Goal: Task Accomplishment & Management: Complete application form

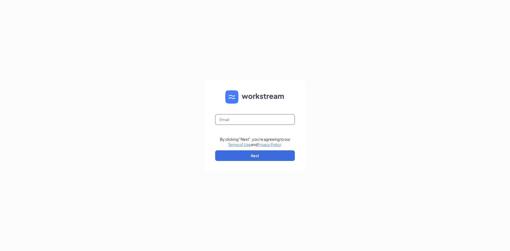
click at [255, 121] on input "text" at bounding box center [255, 119] width 80 height 11
type input "[EMAIL_ADDRESS][DOMAIN_NAME]"
click at [271, 161] on form "[EMAIL_ADDRESS][DOMAIN_NAME] By clicking "Next", you're agreeing to our Terms o…" at bounding box center [255, 126] width 101 height 92
click at [270, 159] on button "Next" at bounding box center [255, 155] width 80 height 11
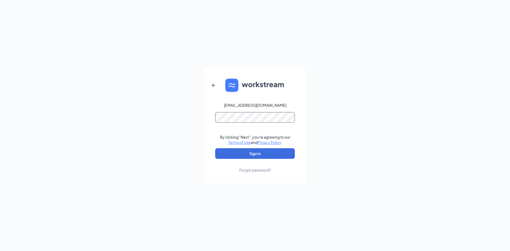
click at [215, 148] on button "Sign In" at bounding box center [255, 153] width 80 height 11
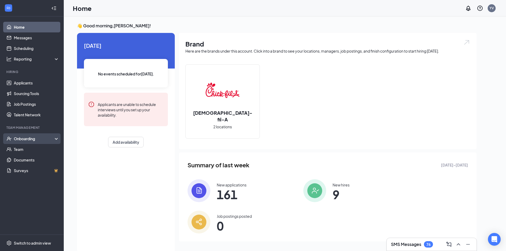
click at [40, 137] on div "Onboarding" at bounding box center [34, 138] width 41 height 5
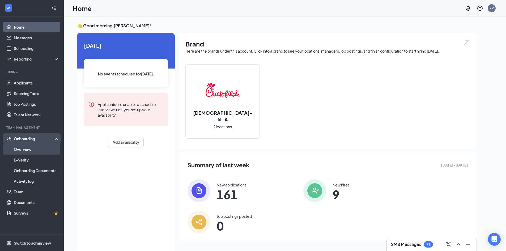
click at [31, 148] on link "Overview" at bounding box center [36, 149] width 45 height 11
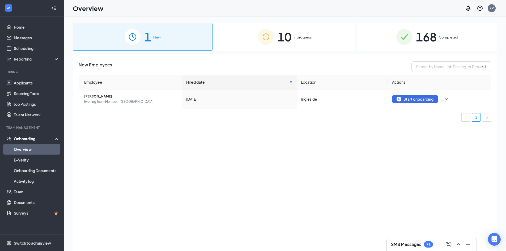
click at [293, 46] on div "10 In progress" at bounding box center [285, 37] width 140 height 28
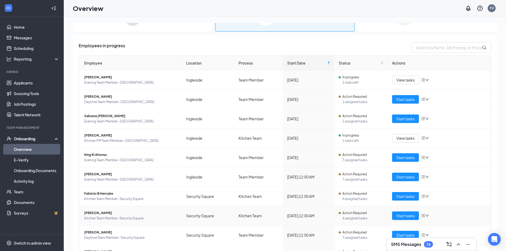
scroll to position [51, 0]
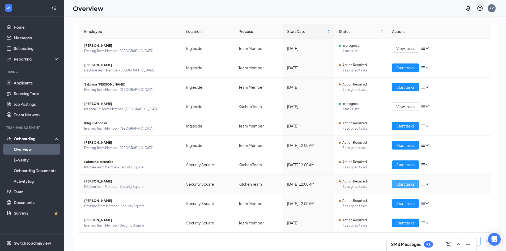
click at [397, 185] on span "Start tasks" at bounding box center [406, 184] width 18 height 6
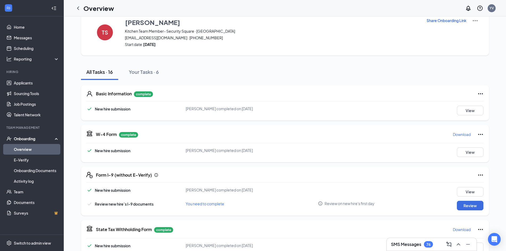
scroll to position [27, 0]
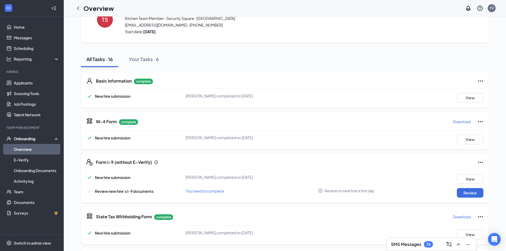
click at [462, 198] on div "Form I-9 (without E-Verify) New hire submission Tahkye Scott completed on Sep 1…" at bounding box center [285, 178] width 408 height 49
click at [469, 192] on button "Review" at bounding box center [470, 193] width 27 height 10
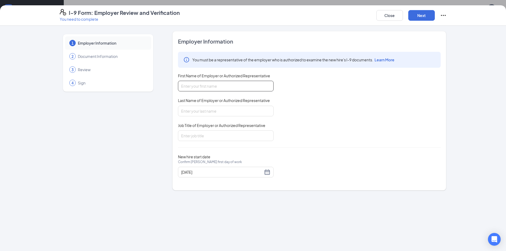
click at [208, 86] on input "First Name of Employer or Authorized Representative" at bounding box center [226, 86] width 96 height 11
type input "y"
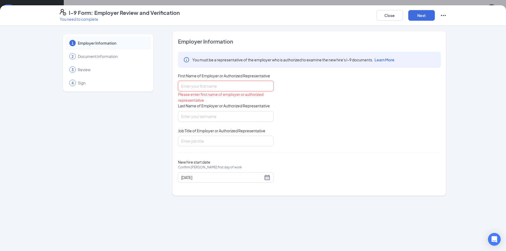
type input "U"
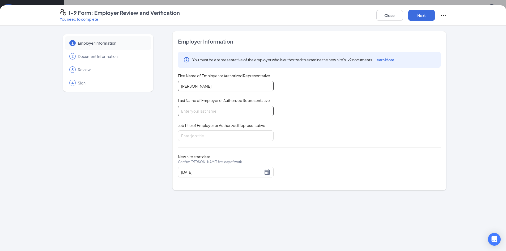
type input "Yomara"
click at [200, 109] on input "Last Name of Employer or Authorized Representative" at bounding box center [226, 111] width 96 height 11
type input "Escobar"
click at [187, 134] on input "Job Title of Employer or Authorized Representative" at bounding box center [226, 136] width 96 height 11
type input "General Manager"
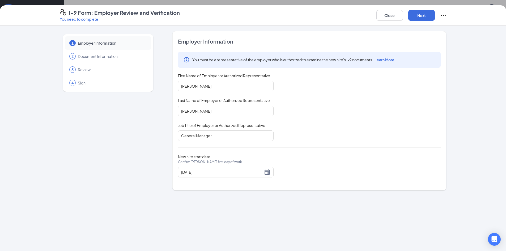
click at [324, 154] on div "Employer Information You must be a representative of the employer who is author…" at bounding box center [309, 111] width 263 height 146
click at [417, 18] on button "Next" at bounding box center [422, 15] width 27 height 11
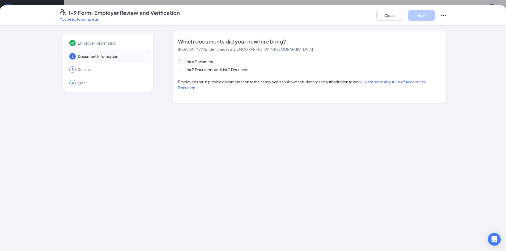
click at [179, 64] on span at bounding box center [180, 61] width 5 height 5
click at [179, 63] on input "List A Document" at bounding box center [180, 61] width 4 height 4
radio input "true"
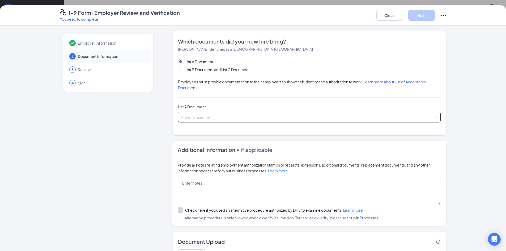
click at [236, 114] on input "search" at bounding box center [307, 116] width 253 height 8
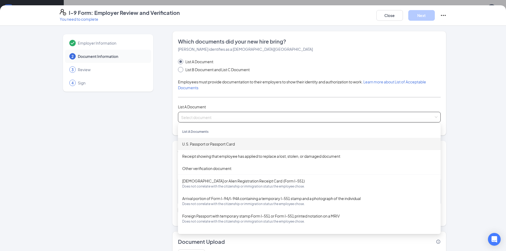
click at [179, 71] on span at bounding box center [180, 69] width 5 height 5
click at [179, 71] on input "List B Document and List C Document" at bounding box center [180, 69] width 4 height 4
radio input "true"
radio input "false"
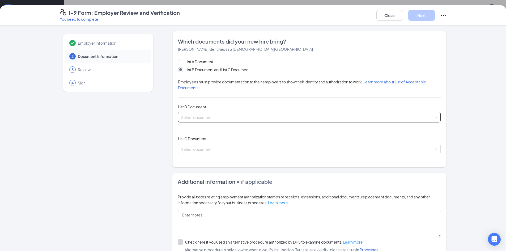
click at [230, 119] on input "search" at bounding box center [307, 116] width 253 height 8
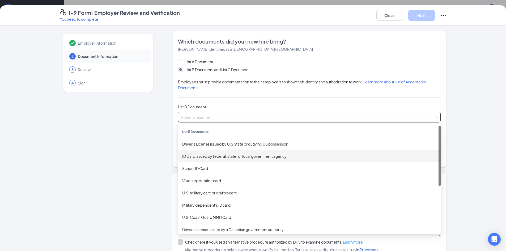
click at [225, 158] on div "ID Card issued by federal, state, or local government agency" at bounding box center [309, 156] width 254 height 6
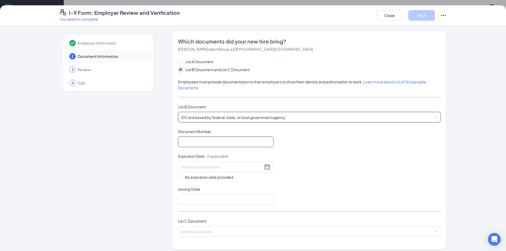
click at [215, 140] on input "Document Number" at bounding box center [226, 142] width 96 height 11
type input "MD10272280410"
click at [224, 167] on input at bounding box center [222, 167] width 82 height 6
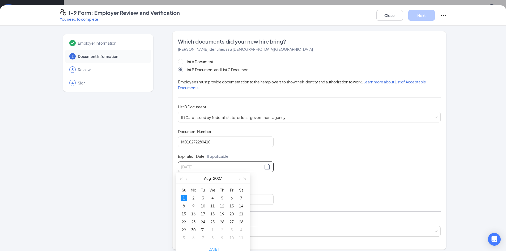
click at [184, 200] on div "1" at bounding box center [184, 198] width 6 height 6
type input "08/01/2027"
click at [232, 200] on input "Issuing State" at bounding box center [226, 199] width 96 height 11
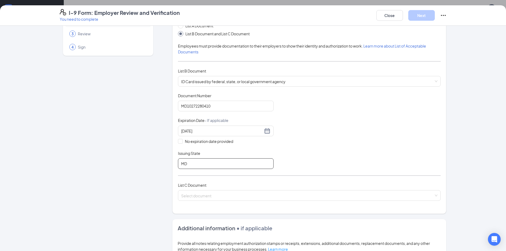
scroll to position [106, 0]
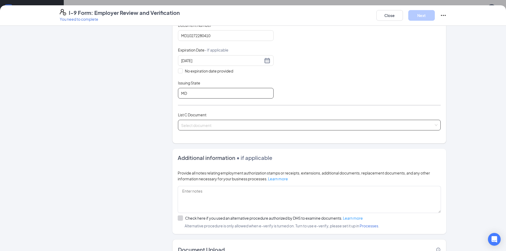
type input "MD"
click at [253, 123] on input "search" at bounding box center [307, 124] width 253 height 8
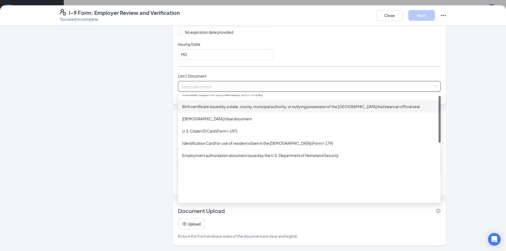
scroll to position [0, 0]
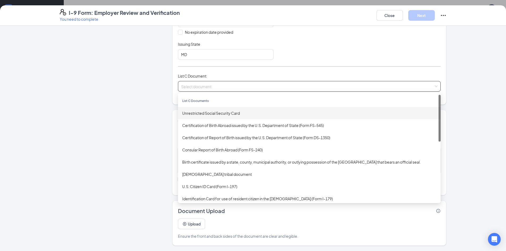
click at [221, 111] on div "Unrestricted Social Security Card" at bounding box center [309, 113] width 254 height 6
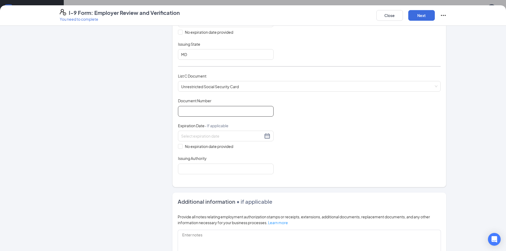
click at [222, 110] on input "Document Number" at bounding box center [226, 111] width 96 height 11
type input "216735730"
click at [178, 145] on input "No expiration date provided" at bounding box center [180, 146] width 4 height 4
click at [180, 147] on span at bounding box center [180, 147] width 5 height 5
click at [180, 147] on input "No expiration date provided" at bounding box center [180, 147] width 4 height 4
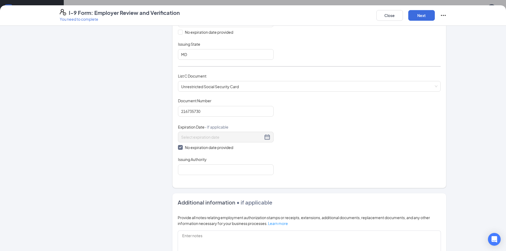
checkbox input "false"
click at [200, 164] on input "Issuing Authority" at bounding box center [226, 169] width 96 height 11
type input "social security Administration"
click at [337, 163] on div "Document Title Unrestricted Social Security Card Document Number 216735730 Expi…" at bounding box center [309, 136] width 263 height 76
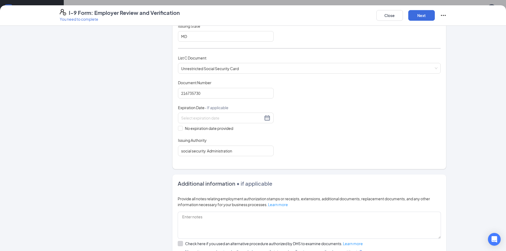
scroll to position [119, 0]
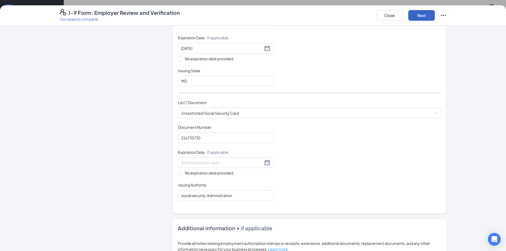
click at [426, 19] on button "Next" at bounding box center [422, 15] width 27 height 11
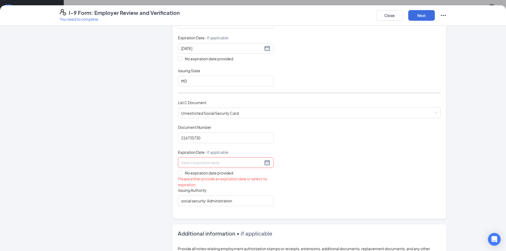
click at [264, 164] on div at bounding box center [225, 162] width 89 height 6
click at [340, 161] on div "Document Title Unrestricted Social Security Card Document Number 216735730 Expi…" at bounding box center [309, 165] width 263 height 81
click at [178, 174] on input "No expiration date provided" at bounding box center [180, 173] width 4 height 4
checkbox input "true"
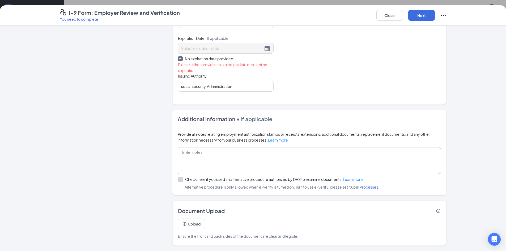
scroll to position [53, 0]
click at [417, 16] on button "Next" at bounding box center [422, 15] width 27 height 11
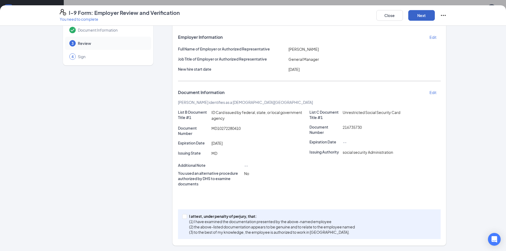
click at [420, 15] on button "Next" at bounding box center [422, 15] width 27 height 11
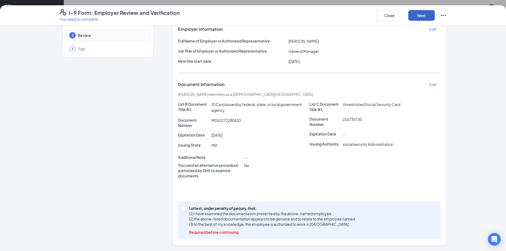
scroll to position [186, 0]
click at [184, 212] on label "I attest, under penalty of perjury, that: (1) I have examined the documentation…" at bounding box center [269, 220] width 175 height 29
click at [184, 210] on input "I attest, under penalty of perjury, that: (1) I have examined the documentation…" at bounding box center [184, 208] width 4 height 4
checkbox input "true"
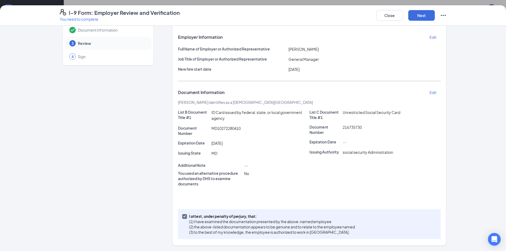
scroll to position [26, 0]
click at [428, 14] on button "Next" at bounding box center [422, 15] width 27 height 11
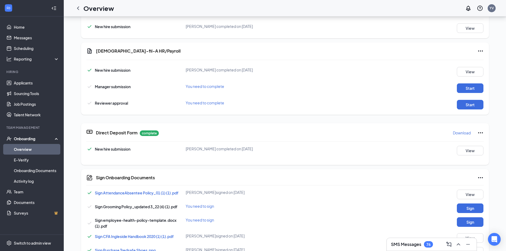
scroll to position [133, 0]
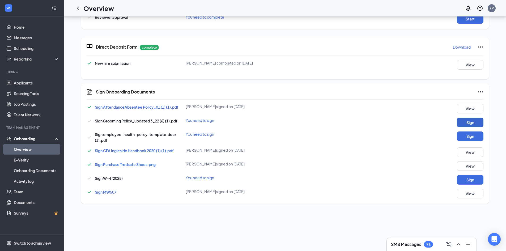
click at [465, 122] on button "Sign" at bounding box center [470, 123] width 27 height 10
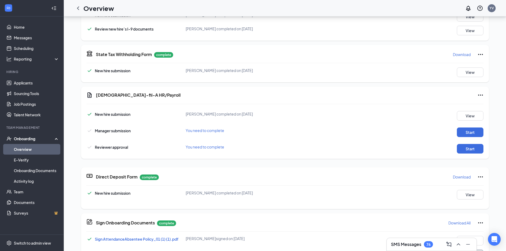
scroll to position [56, 0]
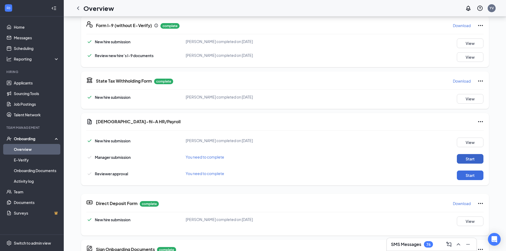
click at [465, 162] on button "Start" at bounding box center [470, 159] width 27 height 10
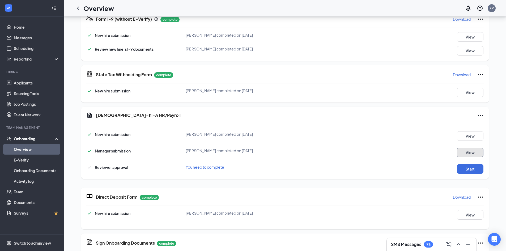
scroll to position [162, 0]
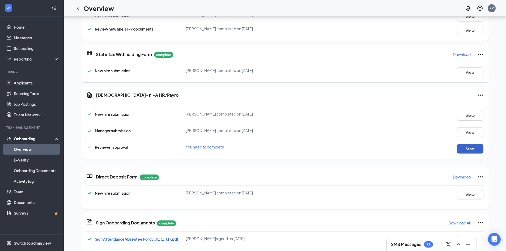
click at [469, 150] on button "Start" at bounding box center [470, 149] width 27 height 10
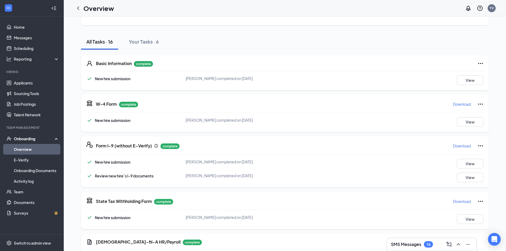
scroll to position [0, 0]
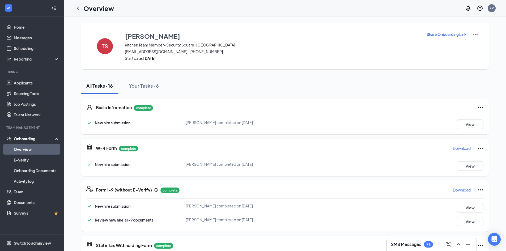
click at [81, 9] on div at bounding box center [78, 8] width 11 height 11
click at [79, 9] on icon "ChevronLeft" at bounding box center [78, 8] width 6 height 6
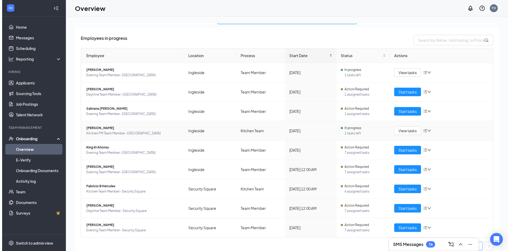
scroll to position [31, 0]
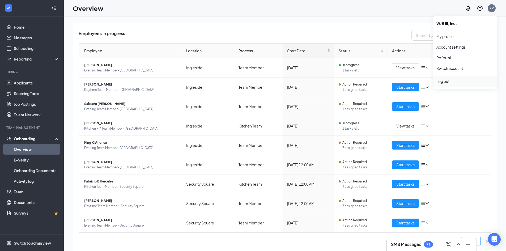
click at [444, 82] on div "Log out" at bounding box center [465, 81] width 57 height 5
